Goal: Obtain resource: Obtain resource

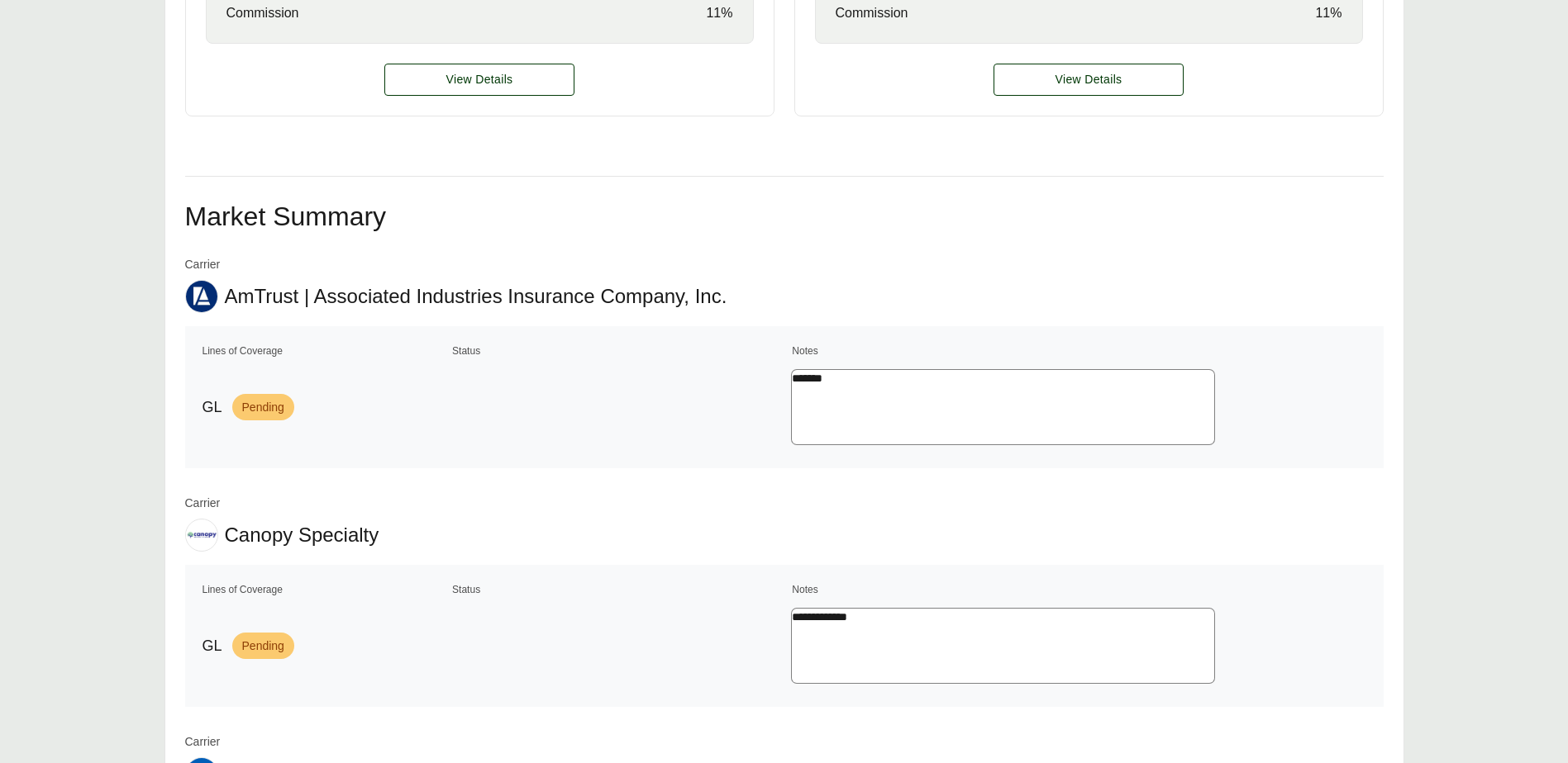
scroll to position [864, 0]
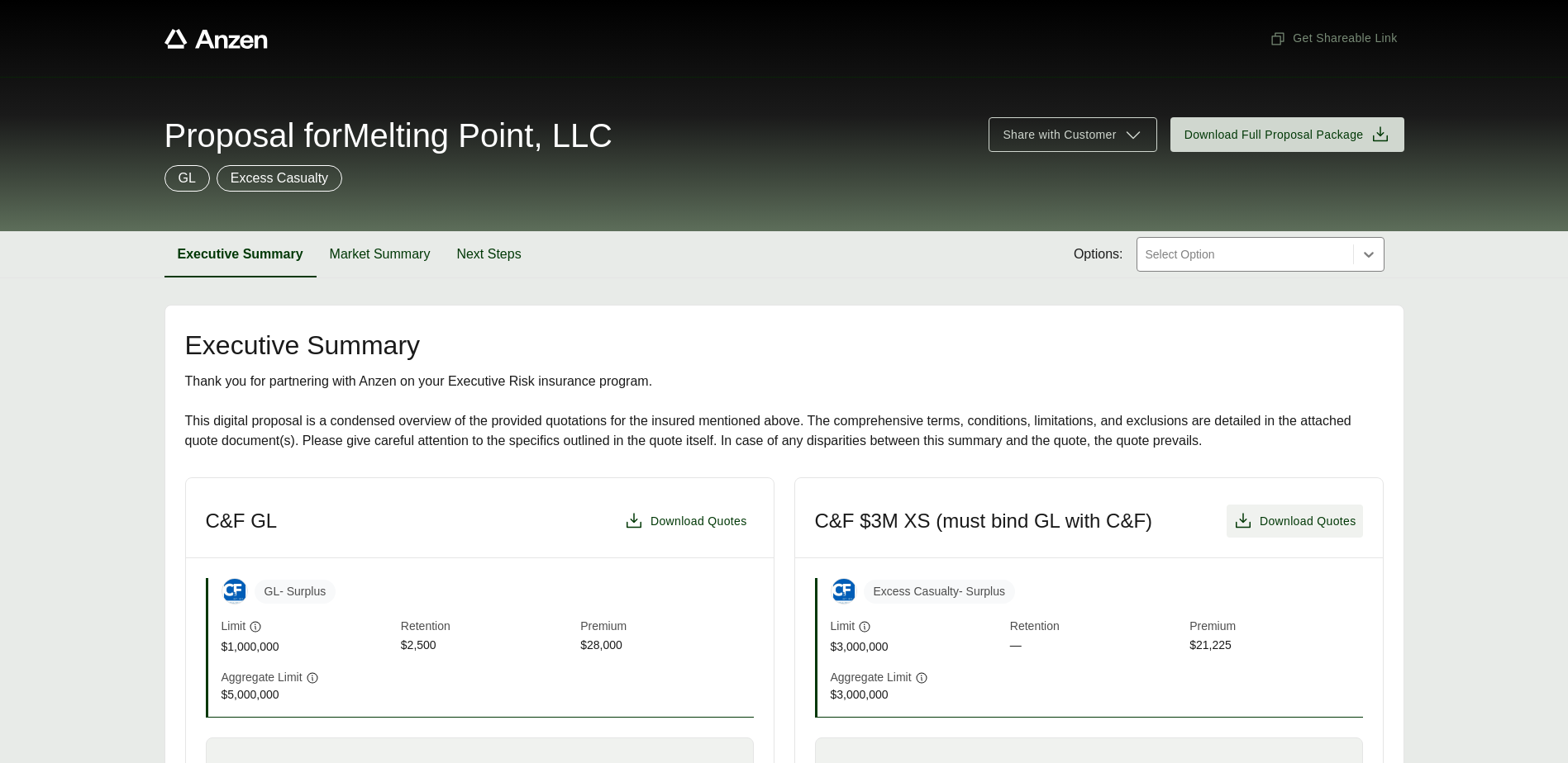
click at [1321, 515] on span "Download Quotes" at bounding box center [1307, 522] width 97 height 17
click at [488, 258] on button "Next Steps" at bounding box center [488, 255] width 91 height 46
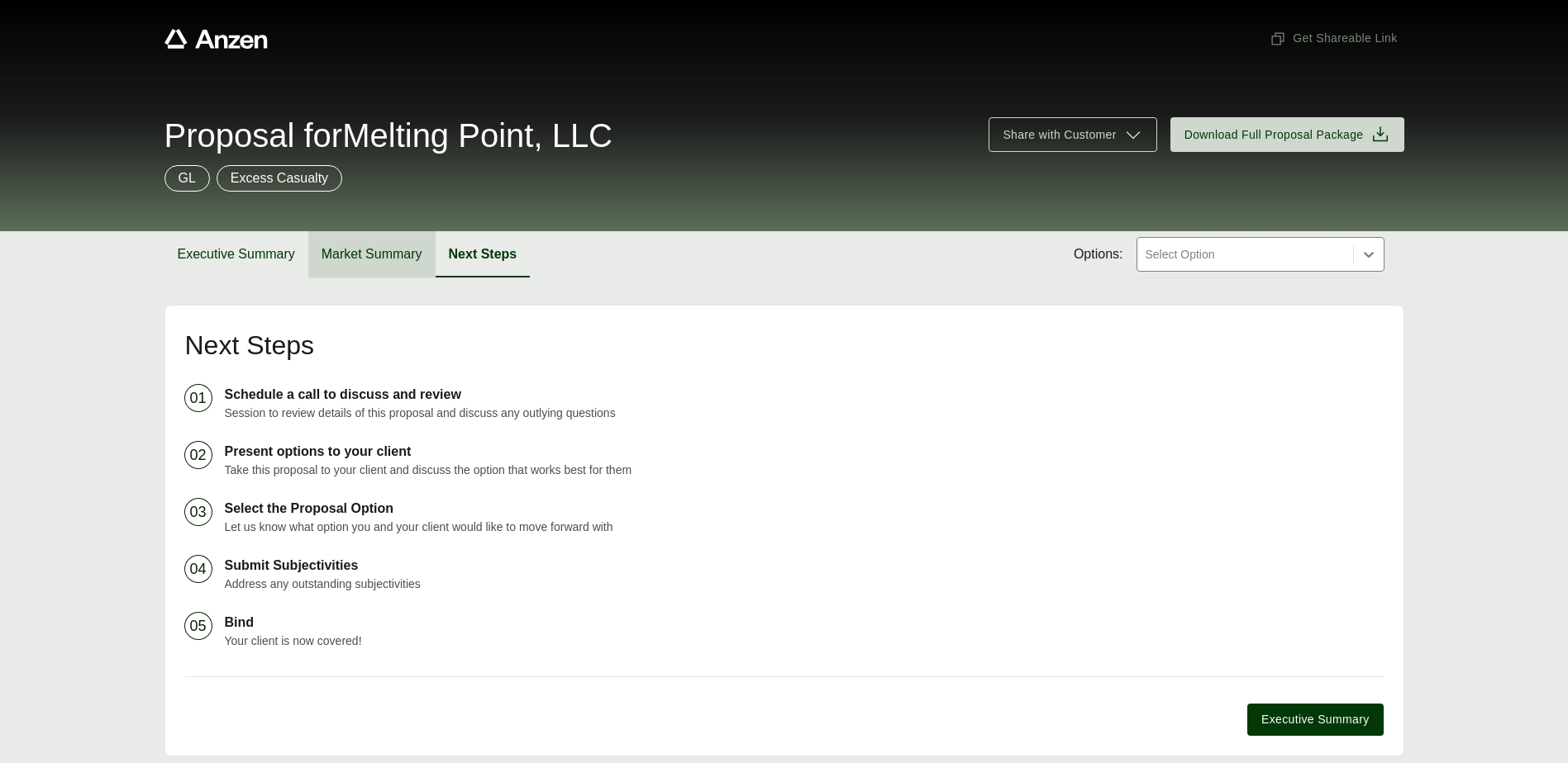
click at [358, 237] on button "Market Summary" at bounding box center [372, 255] width 127 height 46
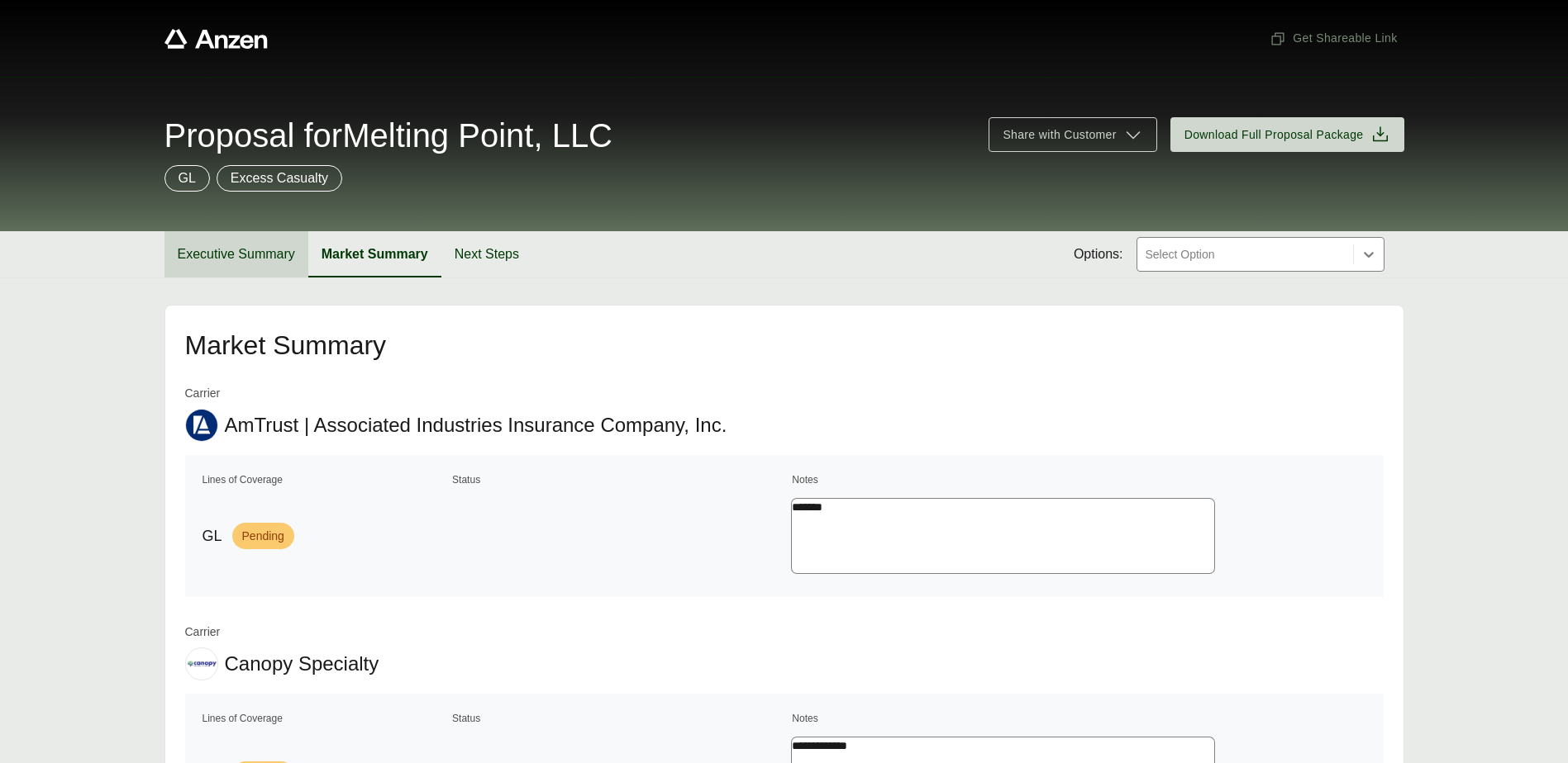
click at [246, 254] on button "Executive Summary" at bounding box center [237, 255] width 144 height 46
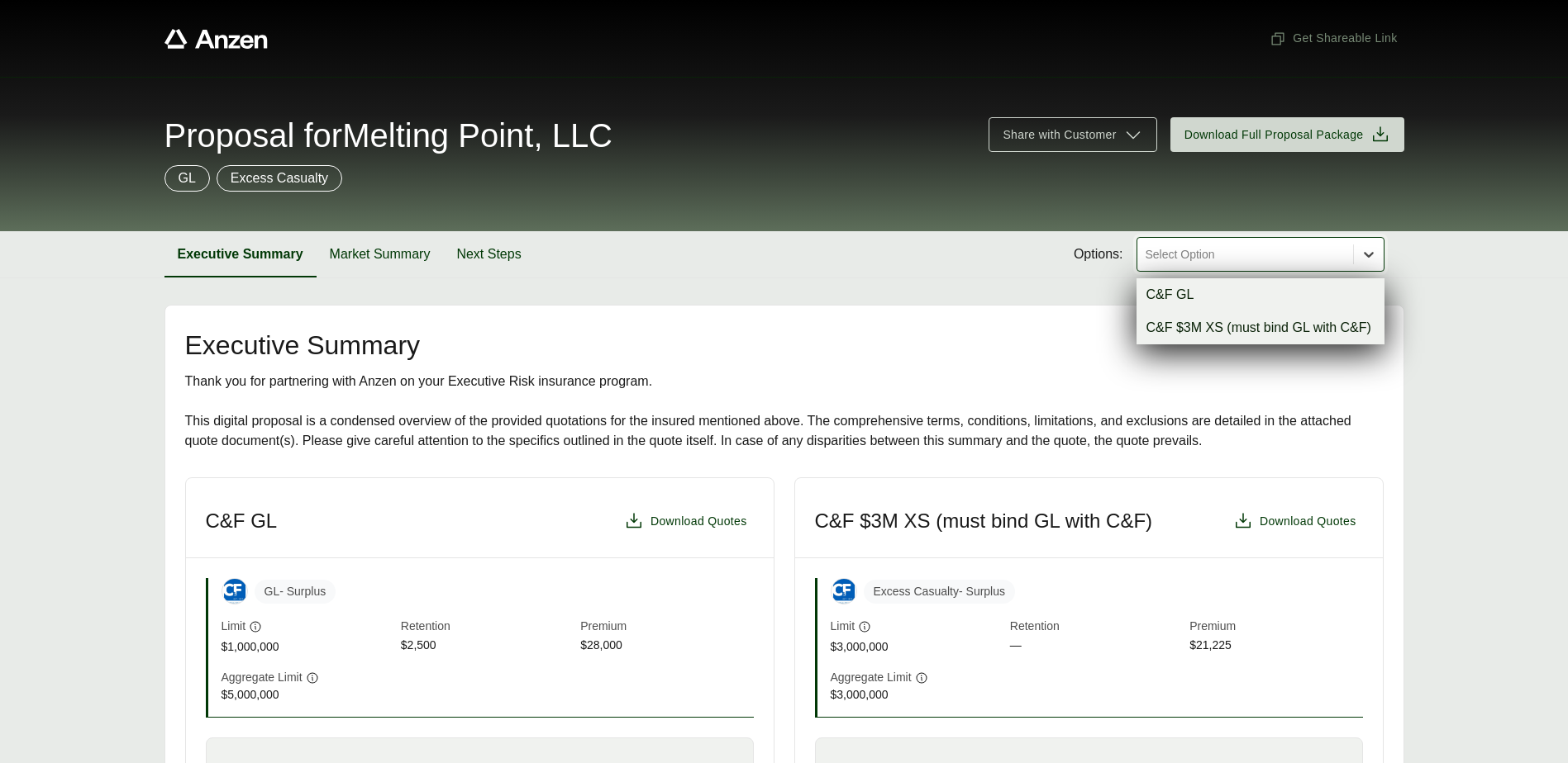
click at [1360, 251] on icon at bounding box center [1368, 254] width 16 height 16
click at [1193, 295] on div "C&F GL" at bounding box center [1260, 295] width 248 height 34
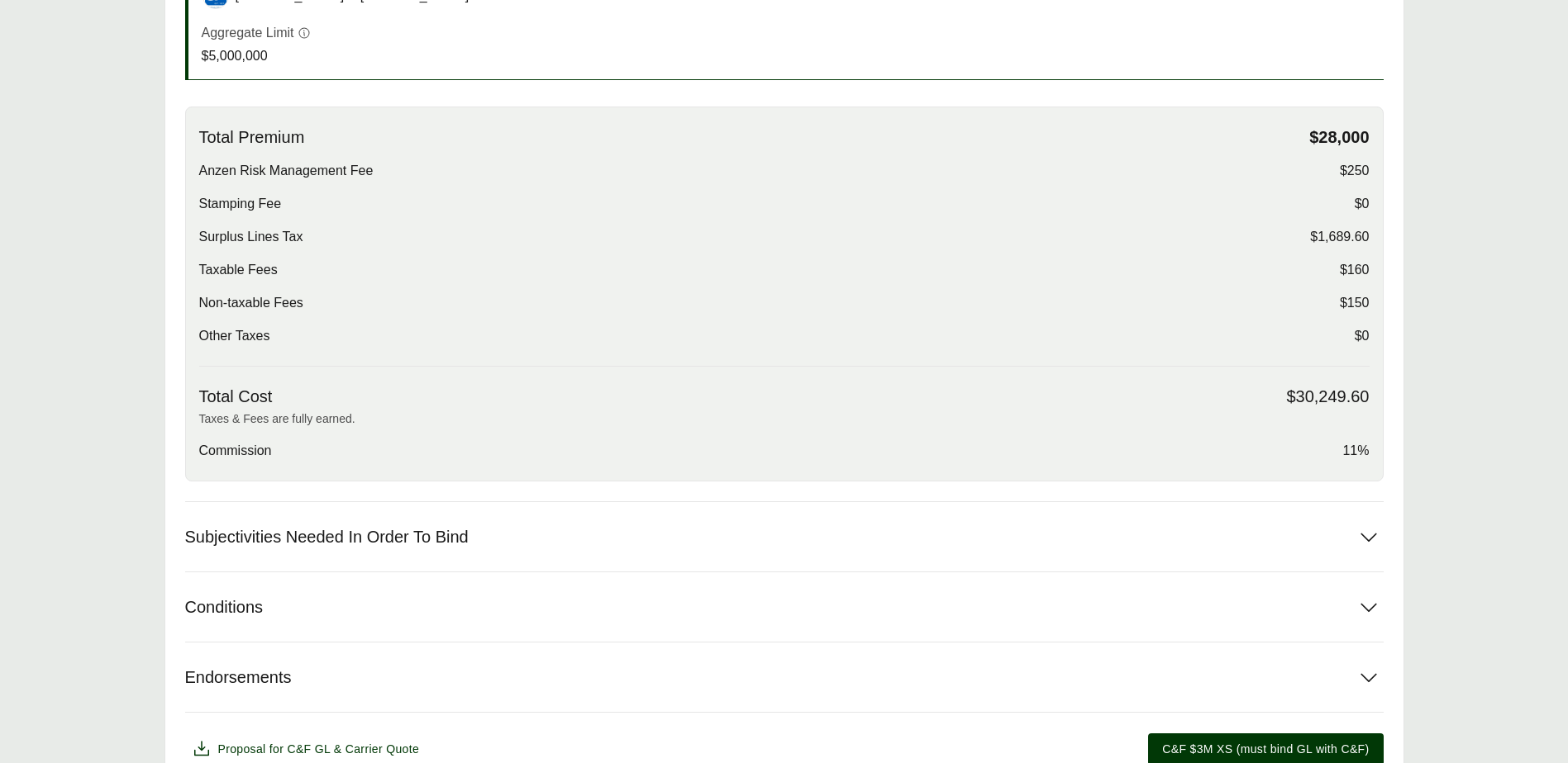
scroll to position [556, 0]
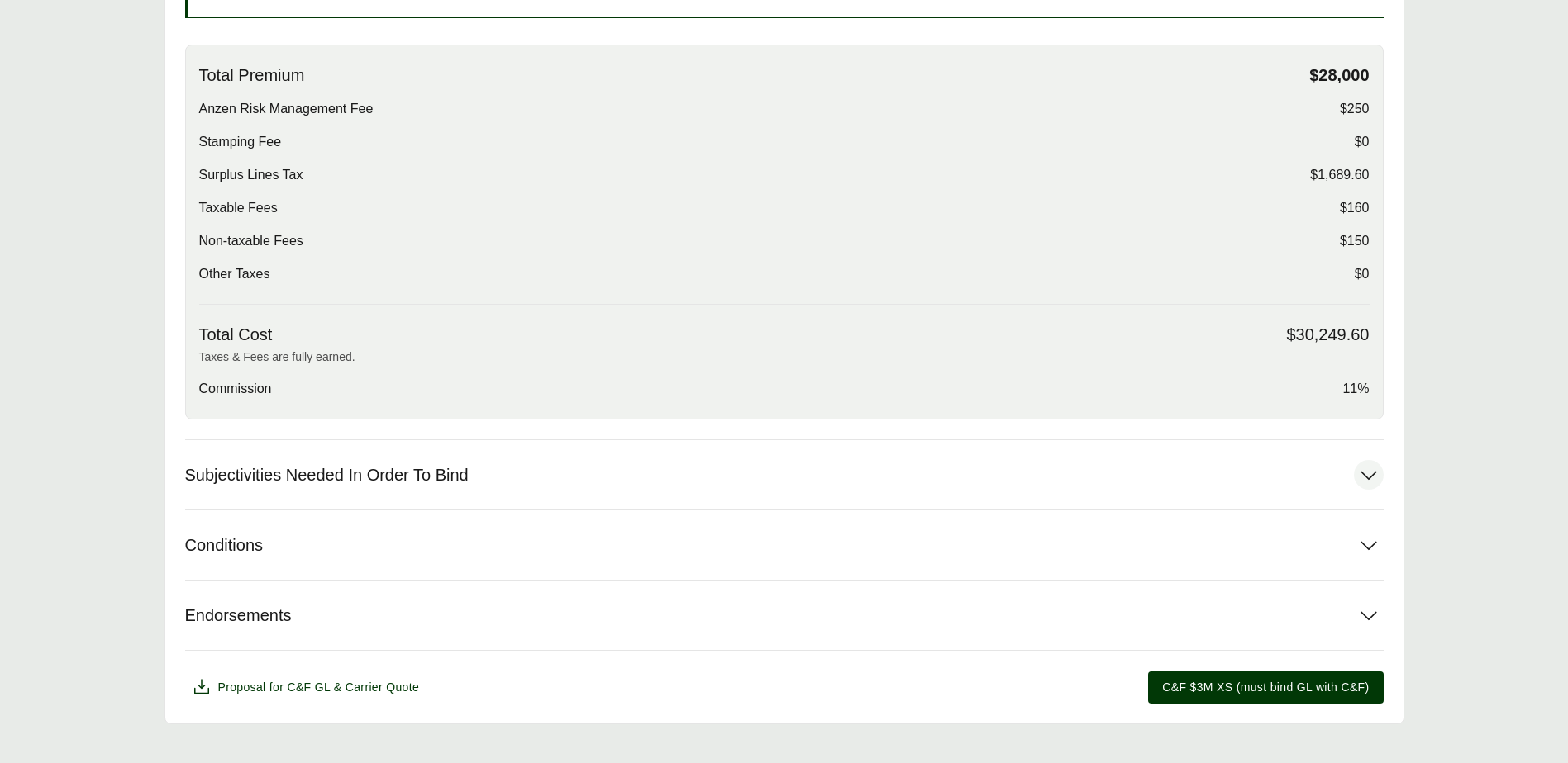
click at [419, 465] on span "Subjectivities Needed In Order To Bind" at bounding box center [327, 476] width 284 height 21
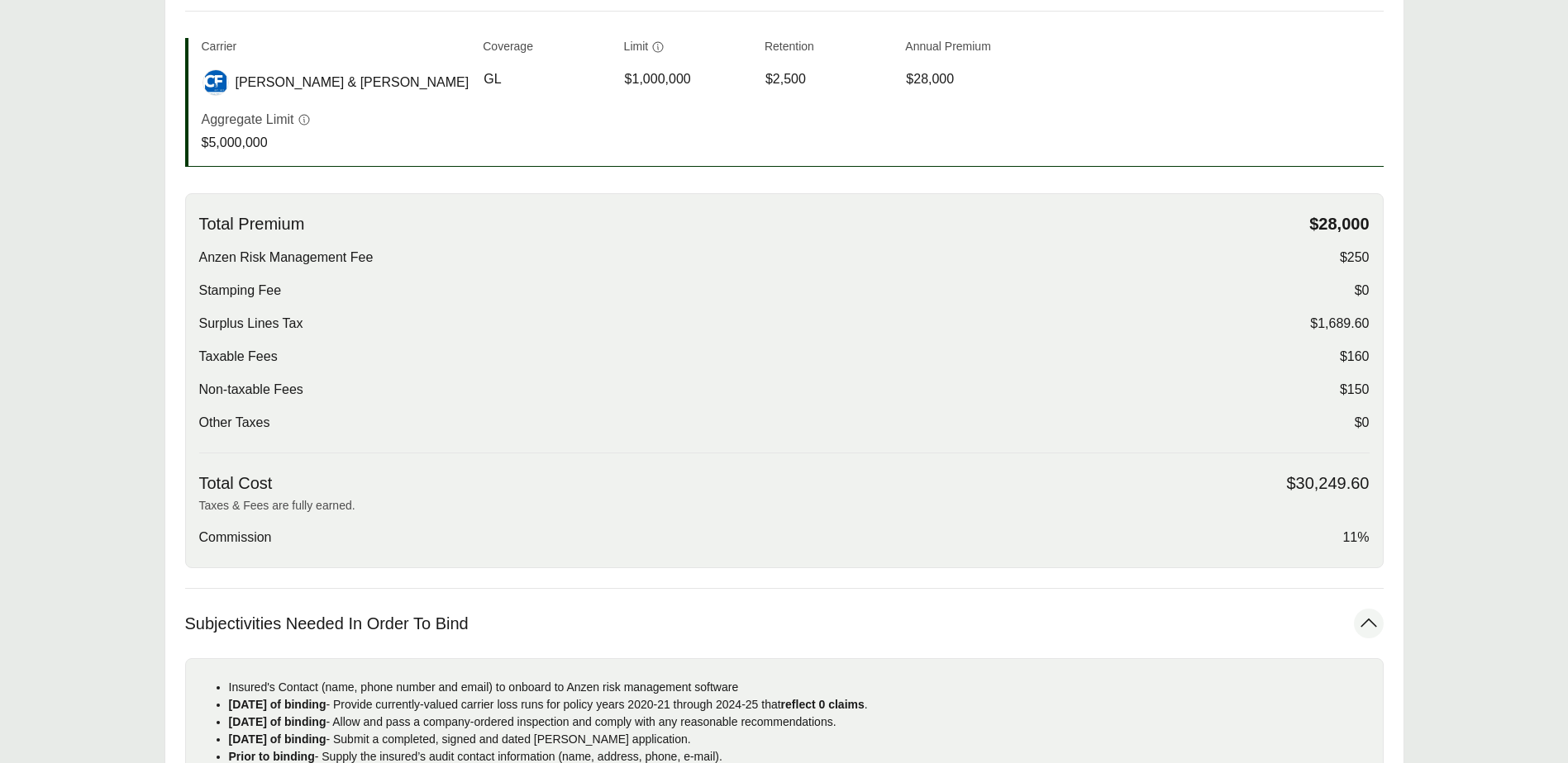
scroll to position [0, 0]
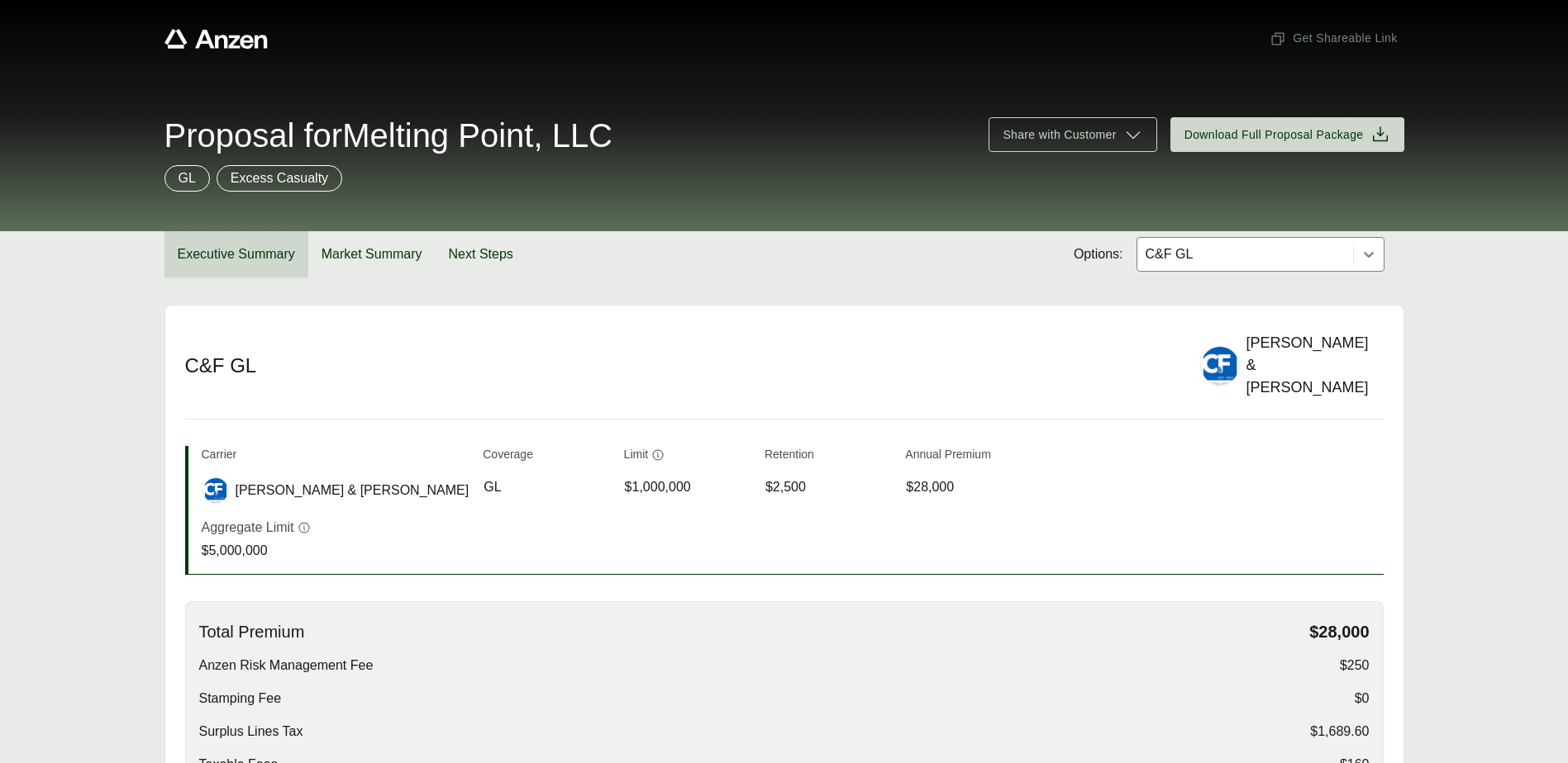
click at [244, 250] on button "Executive Summary" at bounding box center [237, 255] width 144 height 46
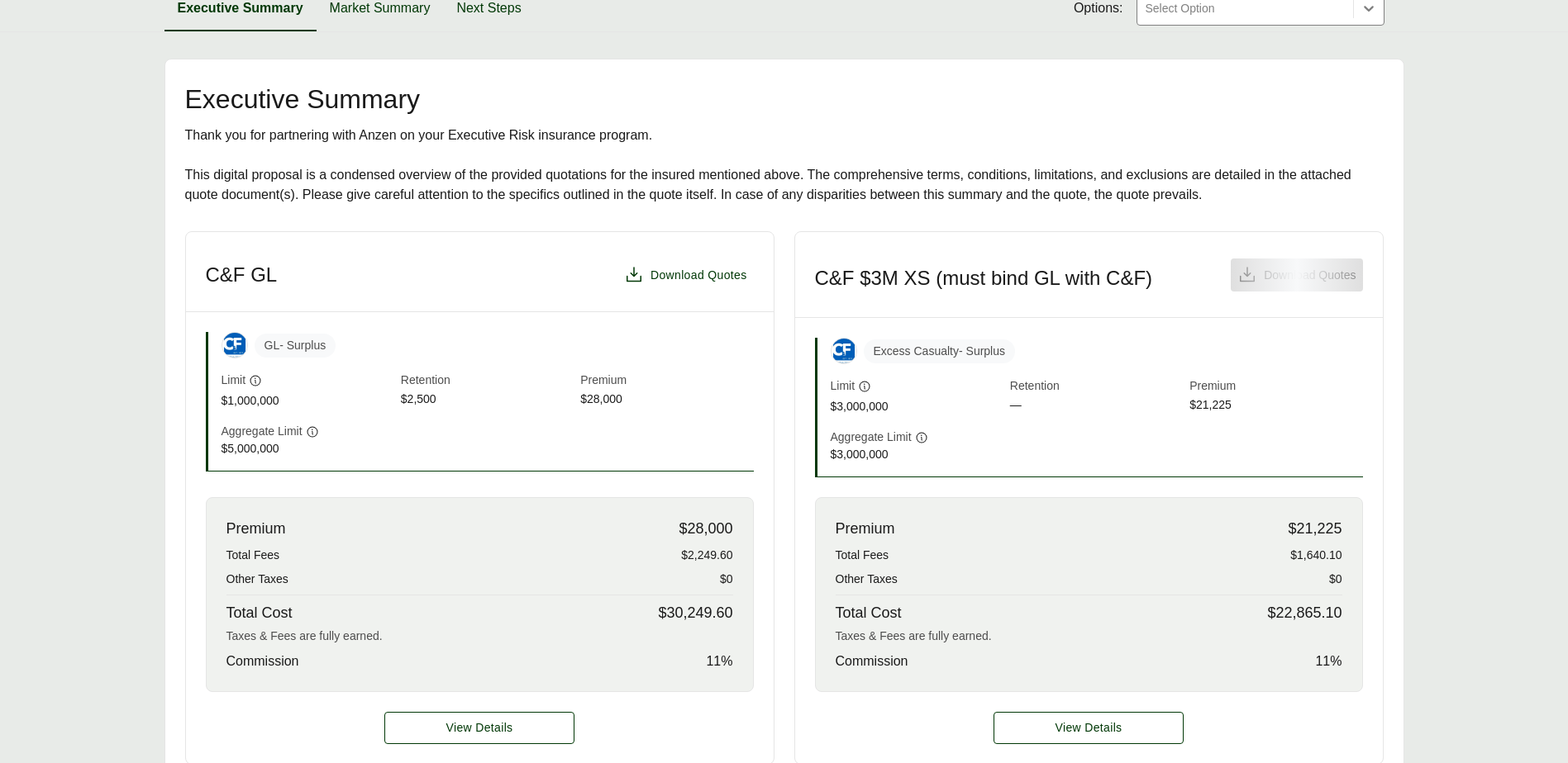
scroll to position [248, 0]
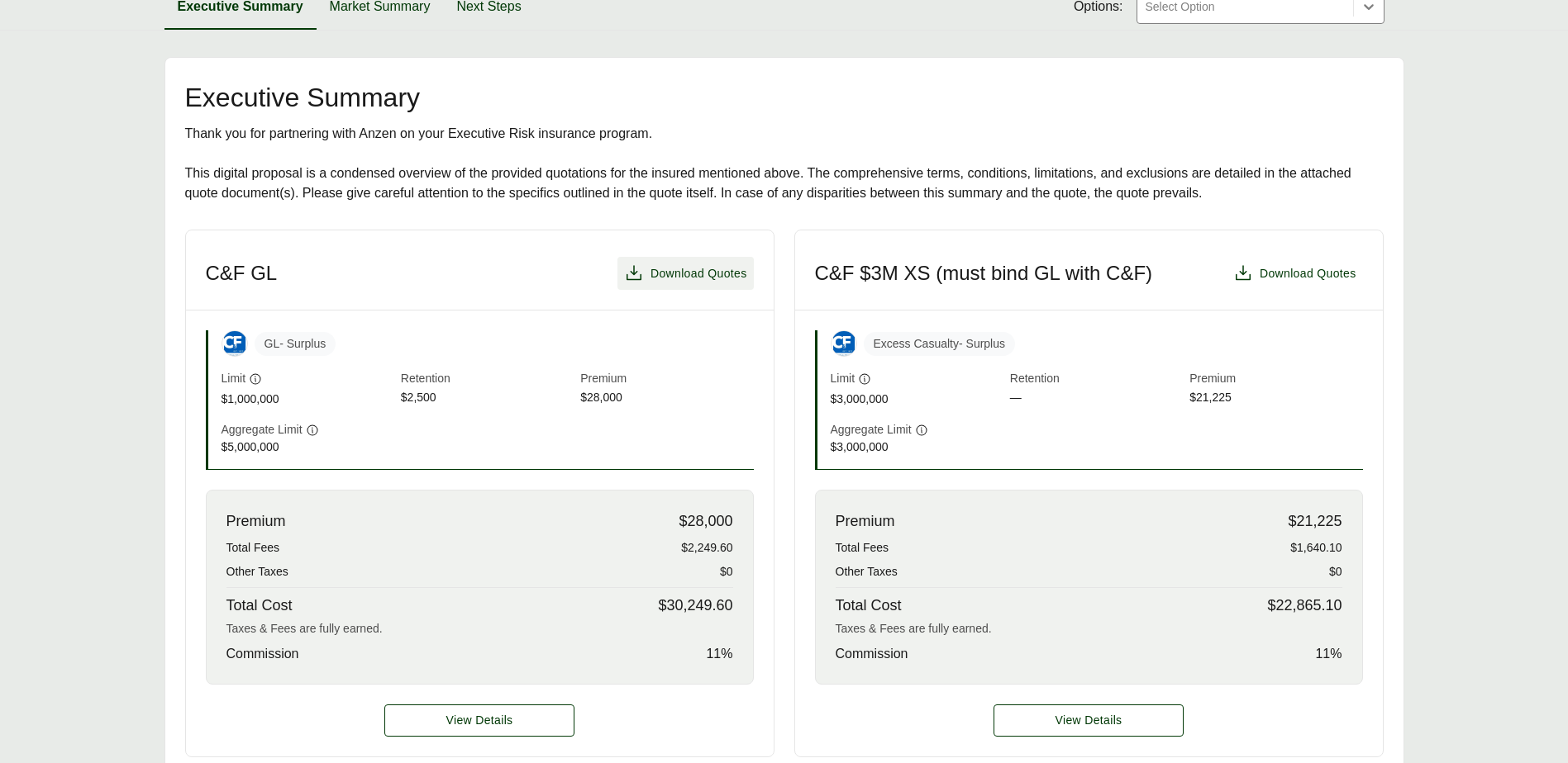
click at [665, 269] on span "Download Quotes" at bounding box center [698, 274] width 97 height 17
